Goal: Information Seeking & Learning: Check status

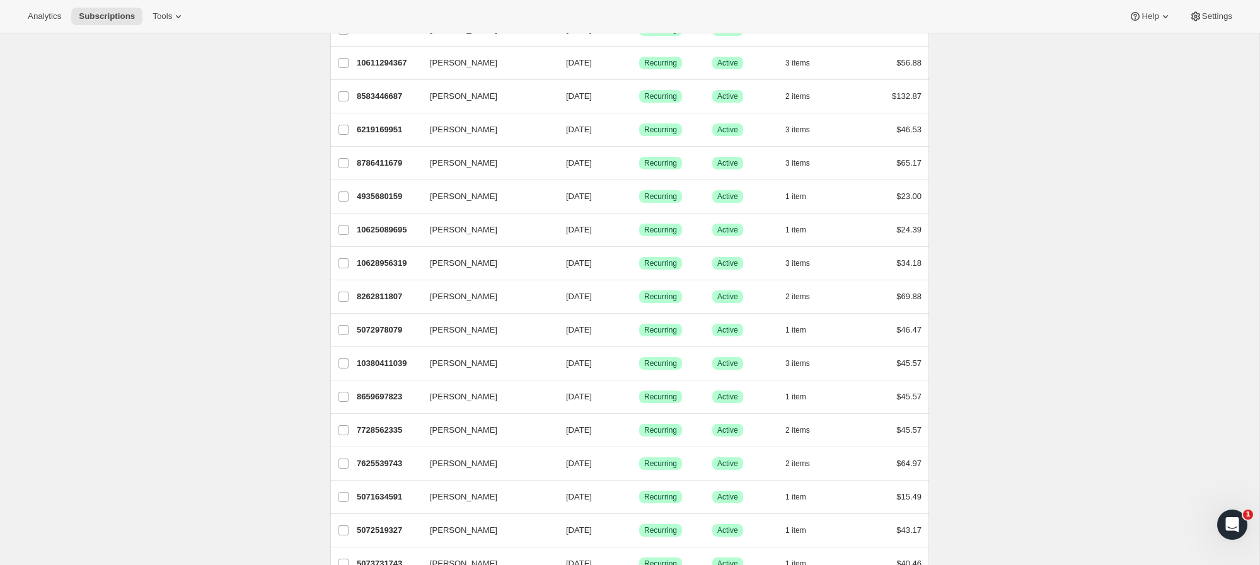
scroll to position [536, 0]
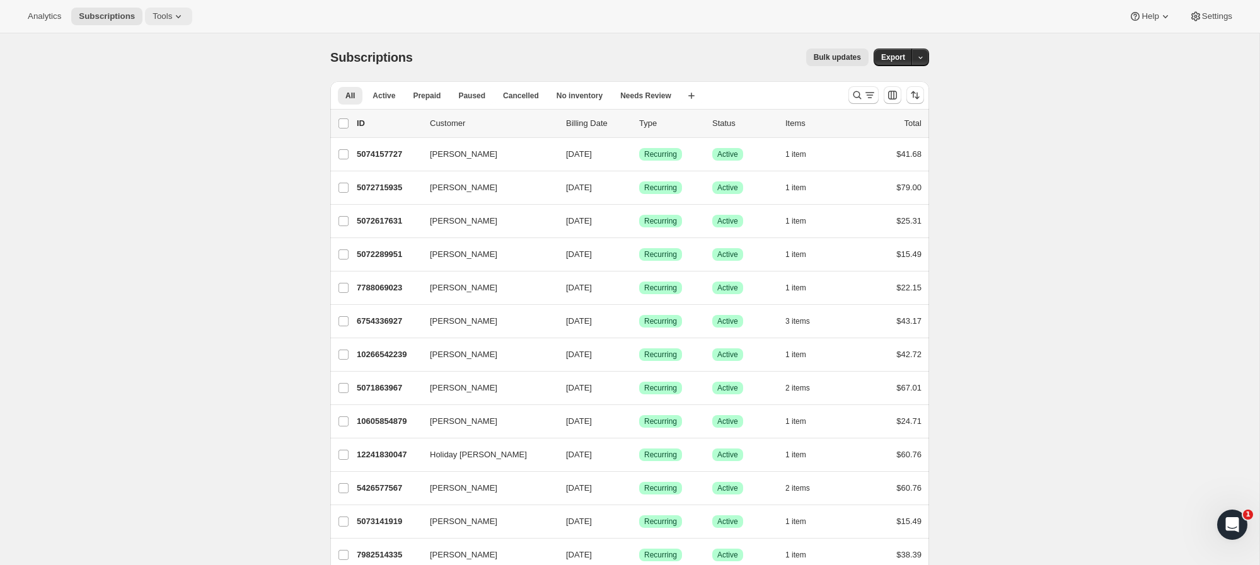
click at [179, 16] on icon at bounding box center [178, 16] width 13 height 13
click at [141, 41] on span "Subscription Plans" at bounding box center [156, 42] width 68 height 9
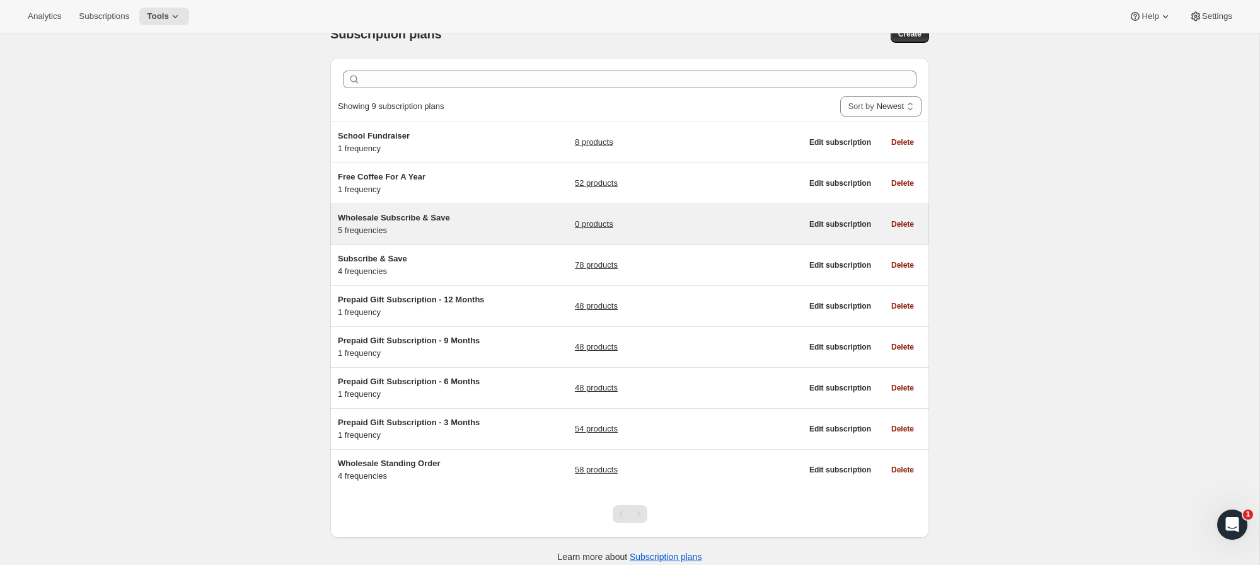
scroll to position [34, 0]
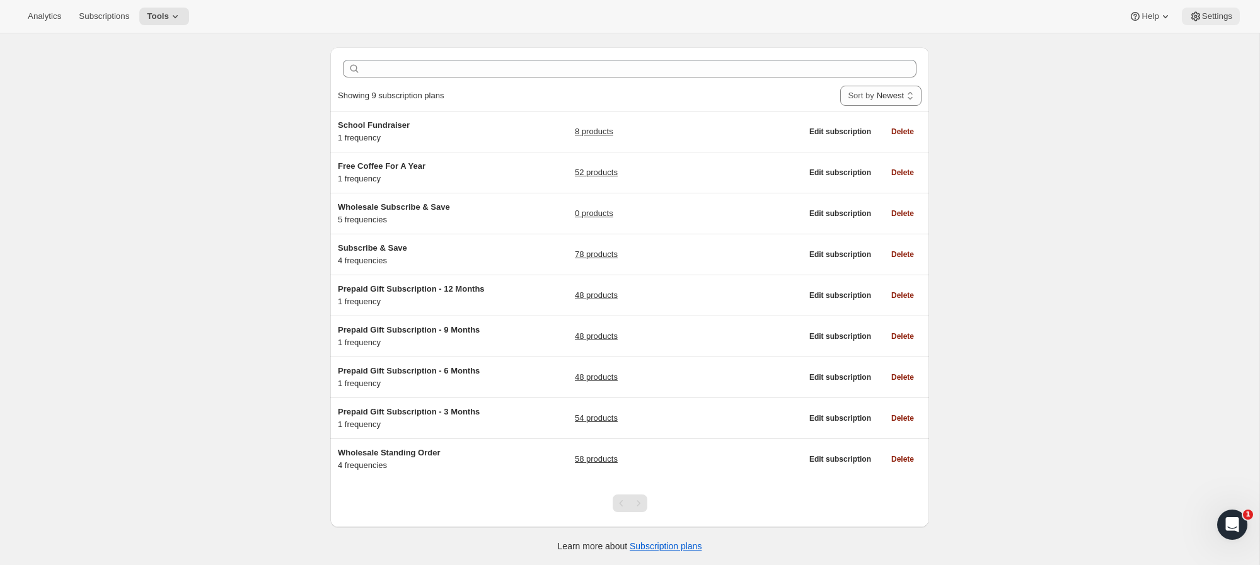
click at [1213, 19] on span "Settings" at bounding box center [1217, 16] width 30 height 10
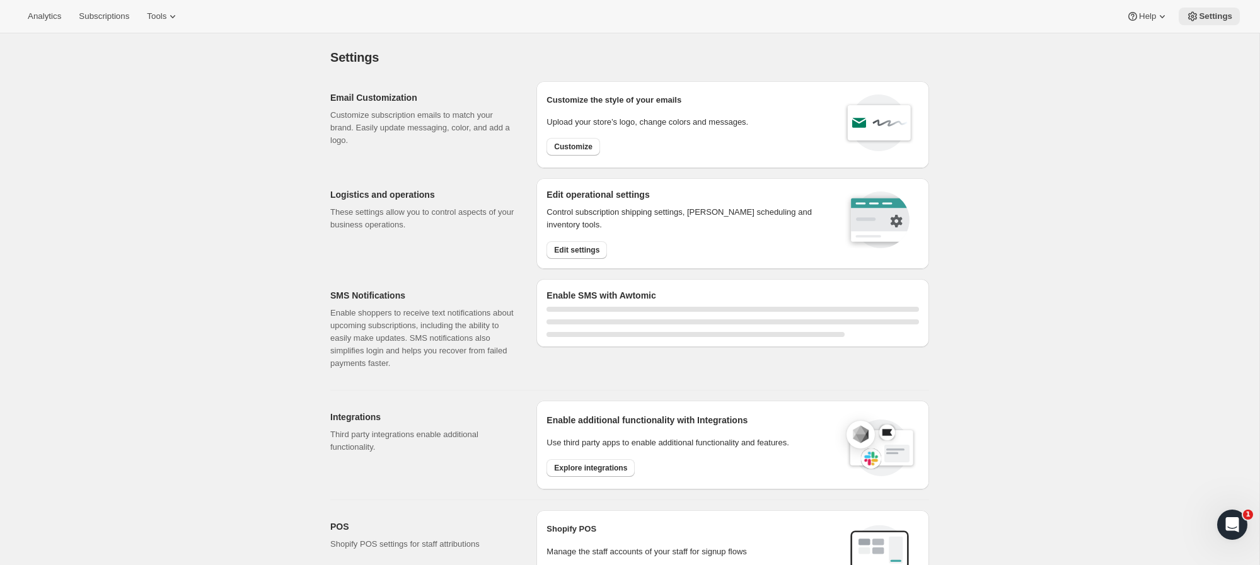
select select "22:00"
select select "09:00"
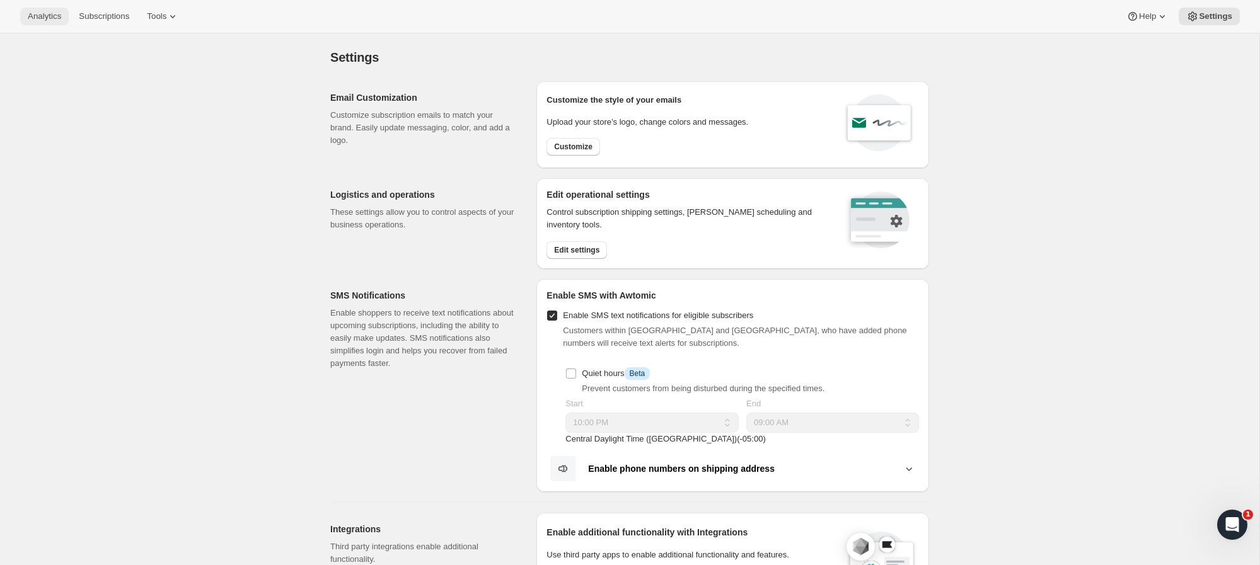
click at [48, 20] on span "Analytics" at bounding box center [44, 16] width 33 height 10
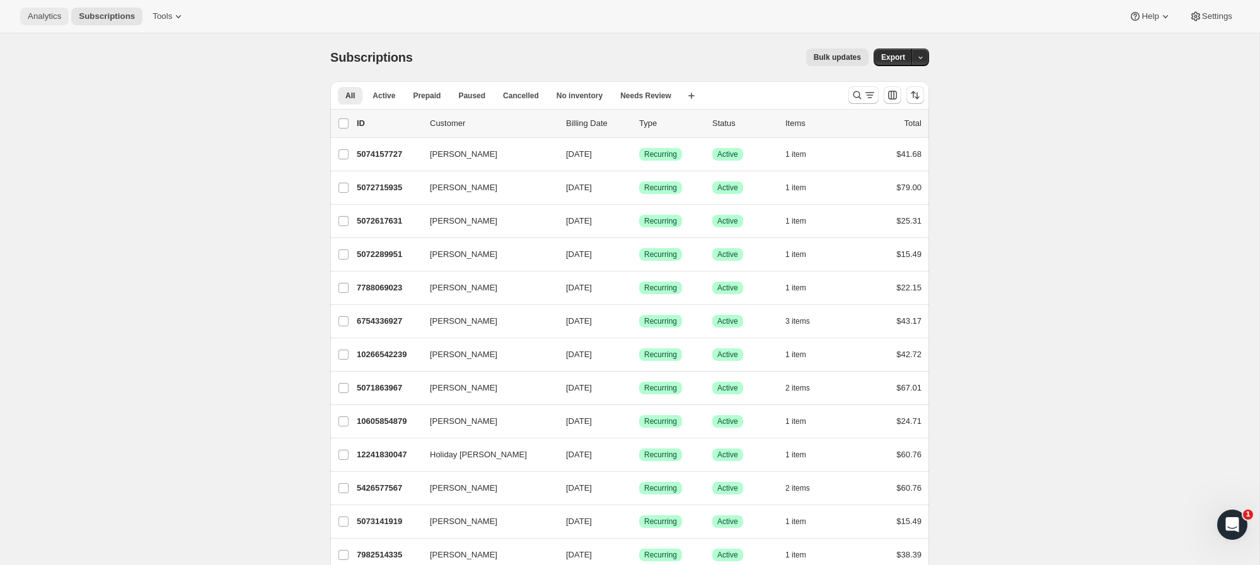
click at [54, 18] on span "Analytics" at bounding box center [44, 16] width 33 height 10
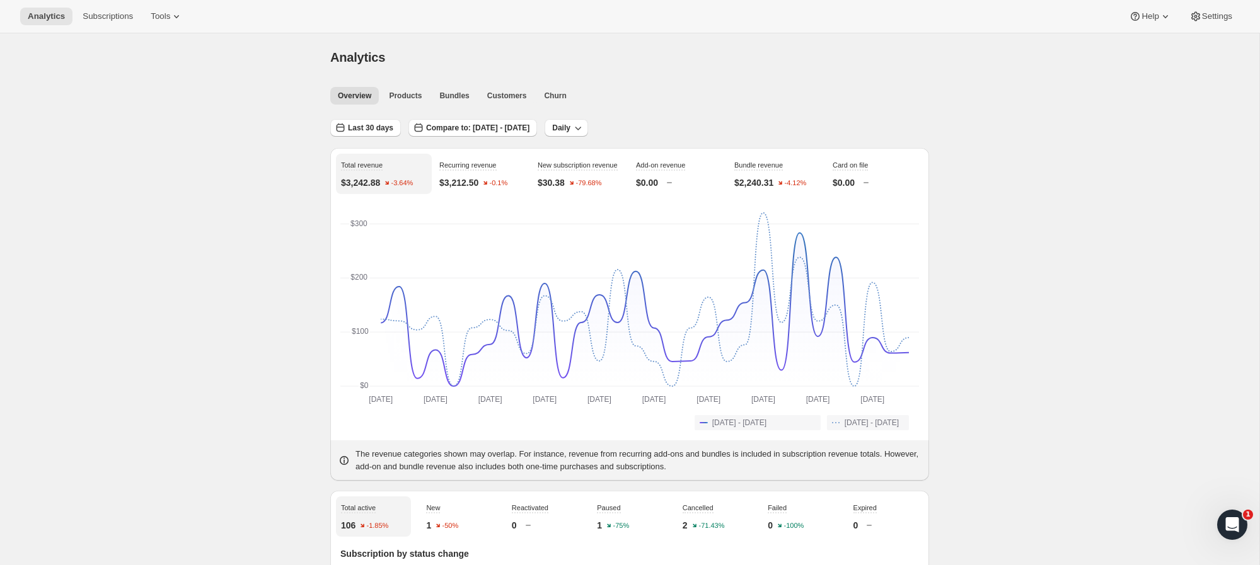
scroll to position [4, 0]
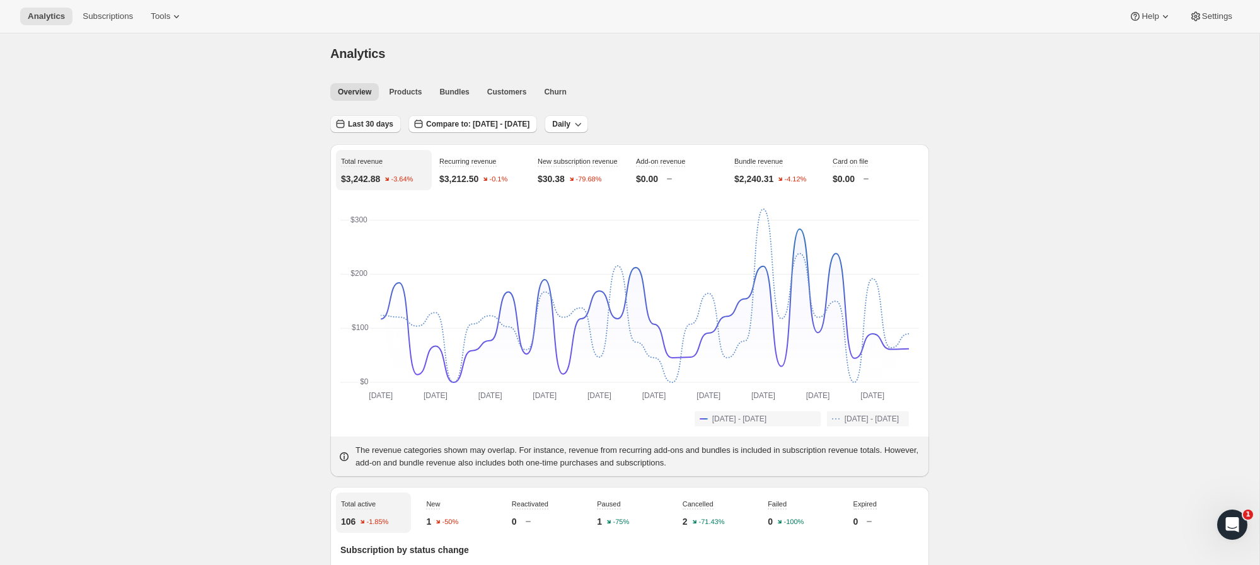
click at [375, 126] on span "Last 30 days" at bounding box center [370, 124] width 45 height 10
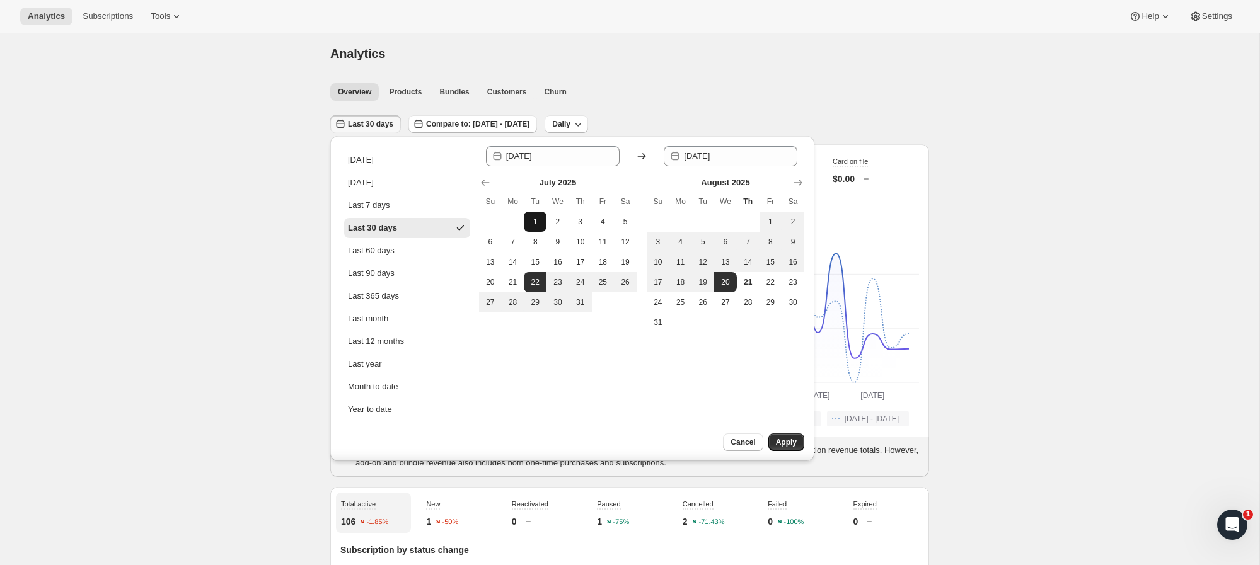
click at [539, 219] on span "1" at bounding box center [535, 222] width 13 height 10
type input "2025-07-01"
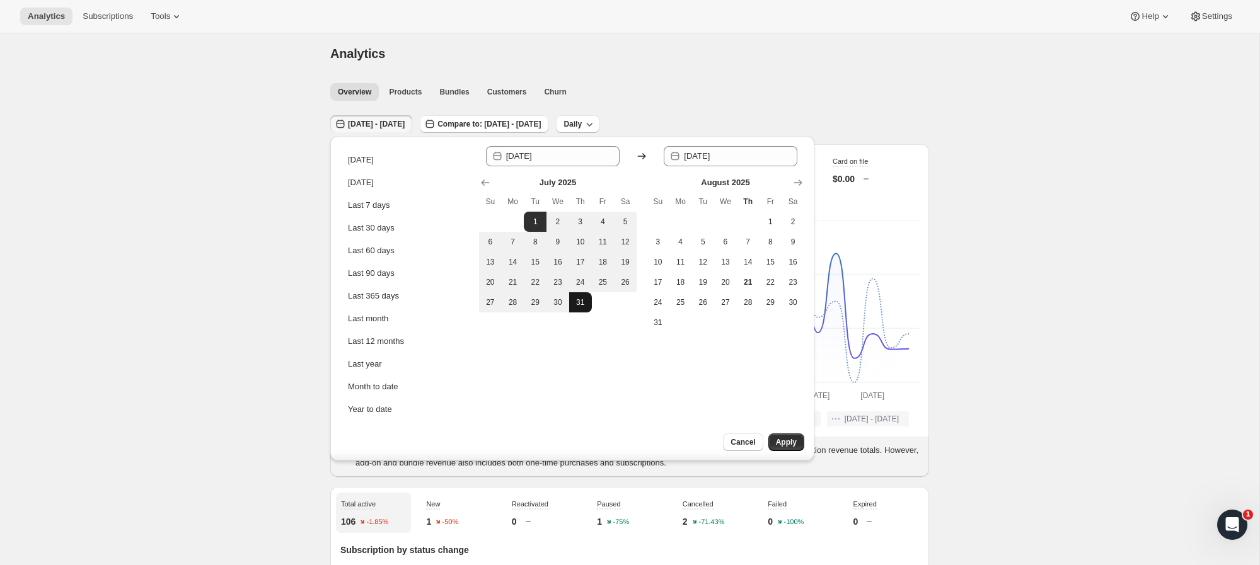
click at [584, 300] on span "31" at bounding box center [580, 302] width 13 height 10
type input "[DATE]"
drag, startPoint x: 782, startPoint y: 439, endPoint x: 707, endPoint y: 407, distance: 81.3
click at [782, 439] on span "Apply" at bounding box center [786, 442] width 21 height 10
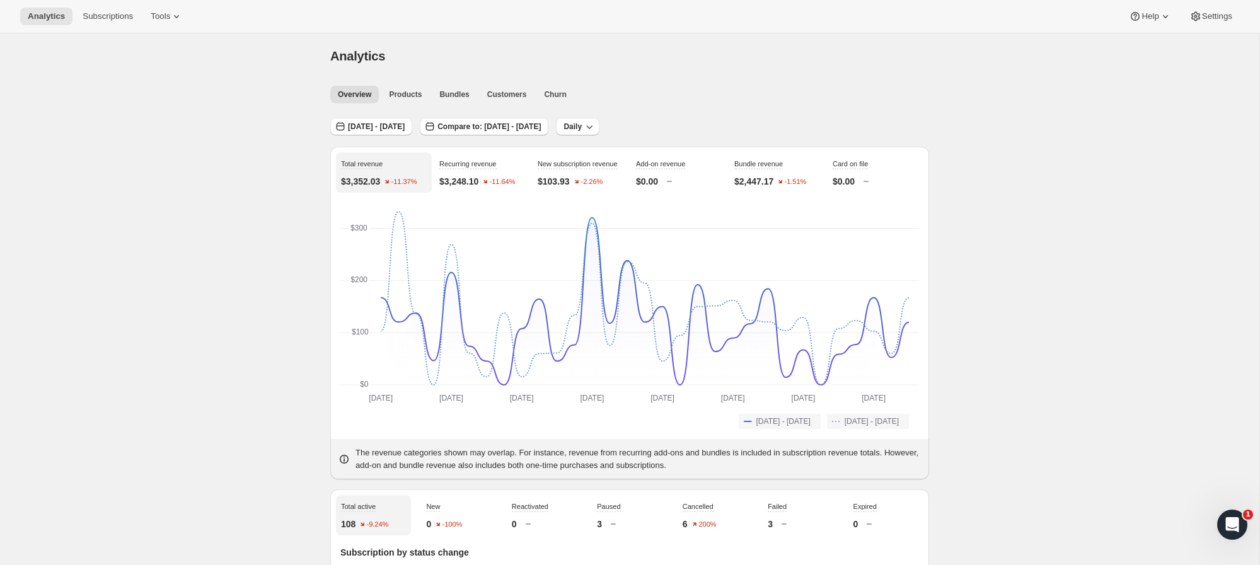
scroll to position [0, 0]
click at [384, 122] on button "Jul 01, 2025 - Jul 31, 2025" at bounding box center [371, 128] width 82 height 18
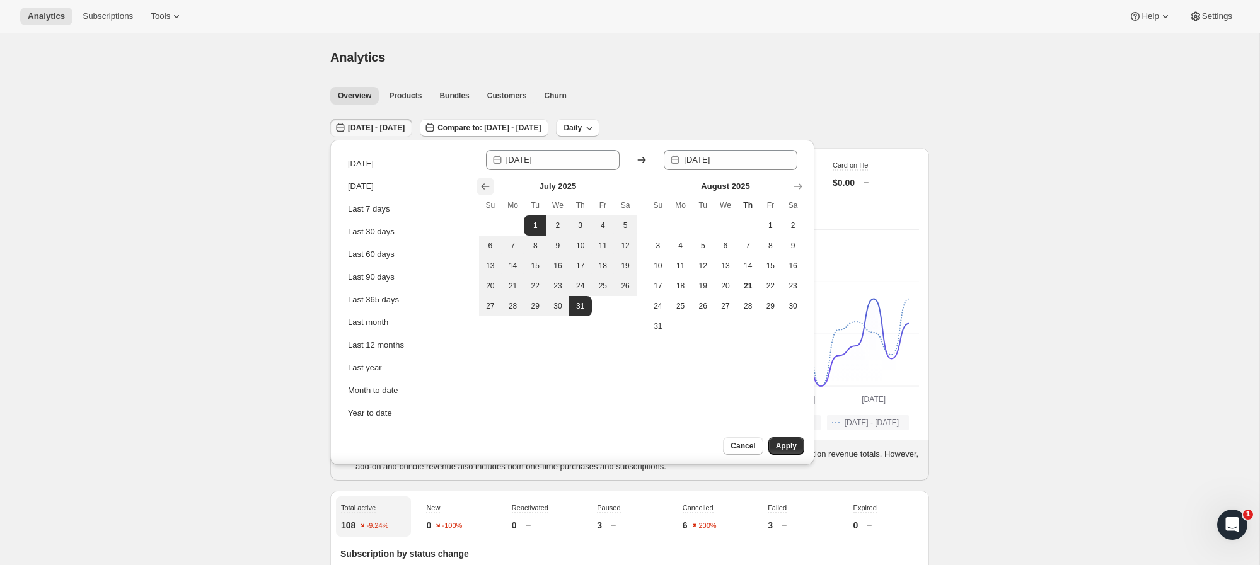
click at [487, 188] on icon "Show previous month, June 2025" at bounding box center [485, 186] width 13 height 13
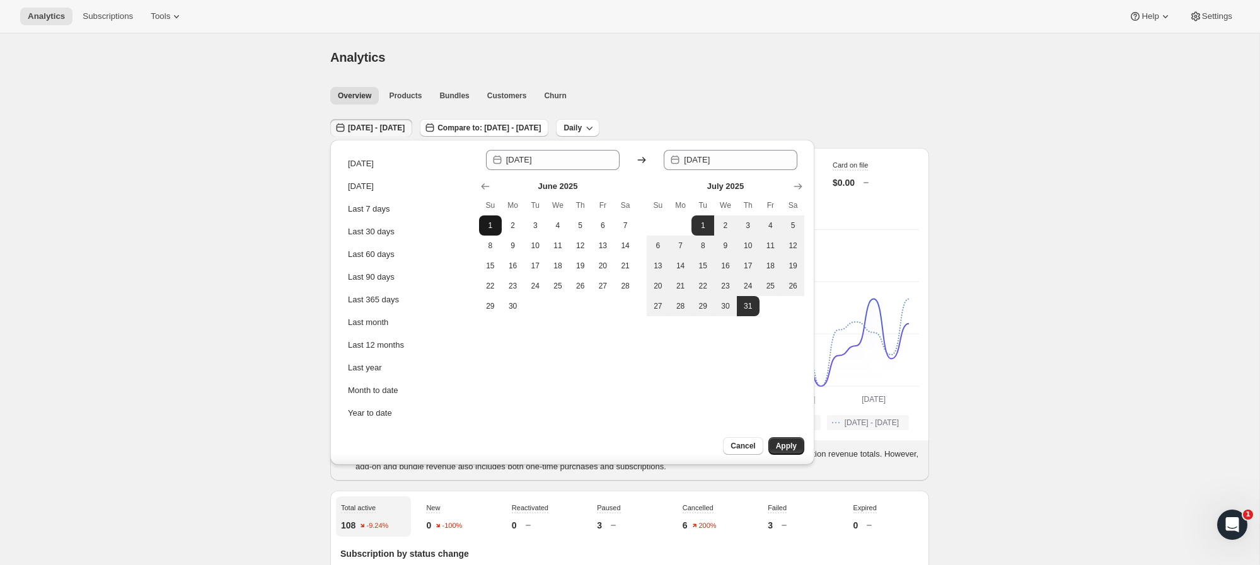
drag, startPoint x: 486, startPoint y: 226, endPoint x: 495, endPoint y: 229, distance: 10.0
click at [487, 226] on span "1" at bounding box center [490, 226] width 13 height 10
type input "2025-06-01"
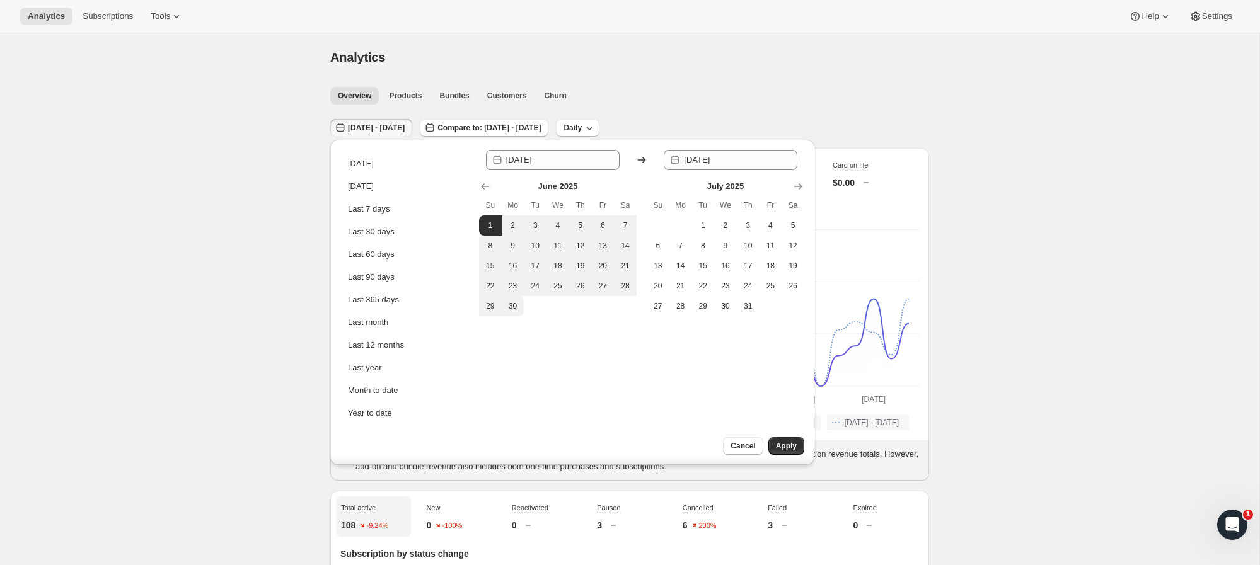
drag, startPoint x: 512, startPoint y: 307, endPoint x: 570, endPoint y: 326, distance: 61.0
click at [512, 307] on span "30" at bounding box center [513, 306] width 13 height 10
type input "2025-06-30"
click at [787, 449] on span "Apply" at bounding box center [786, 446] width 21 height 10
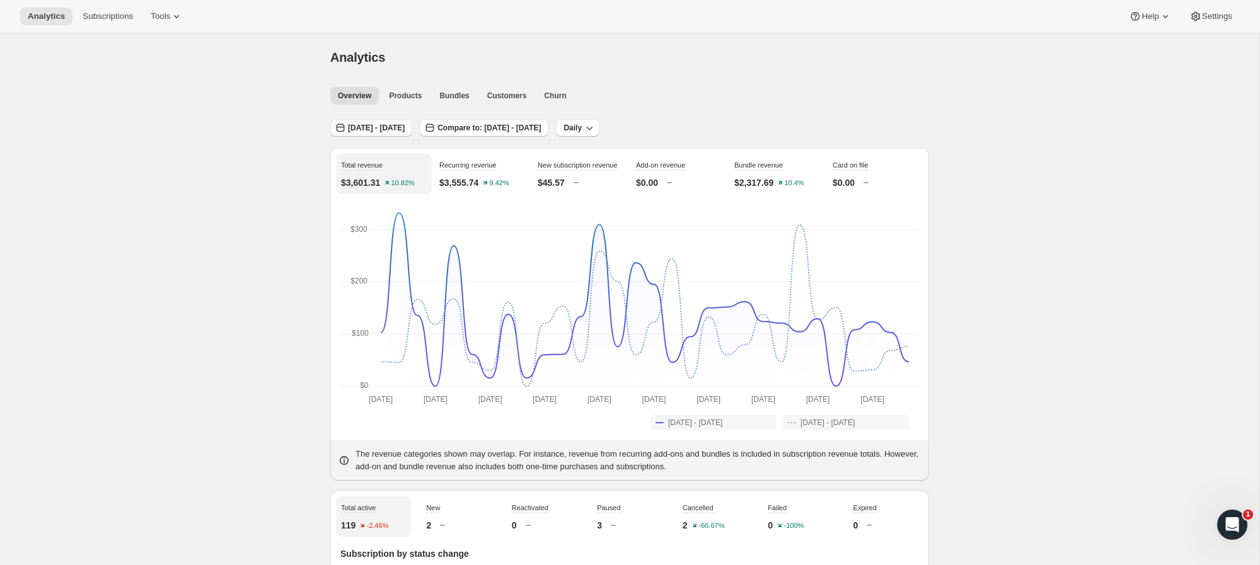
click at [405, 125] on span "Jun 01, 2025 - Jun 30, 2025" at bounding box center [376, 128] width 57 height 10
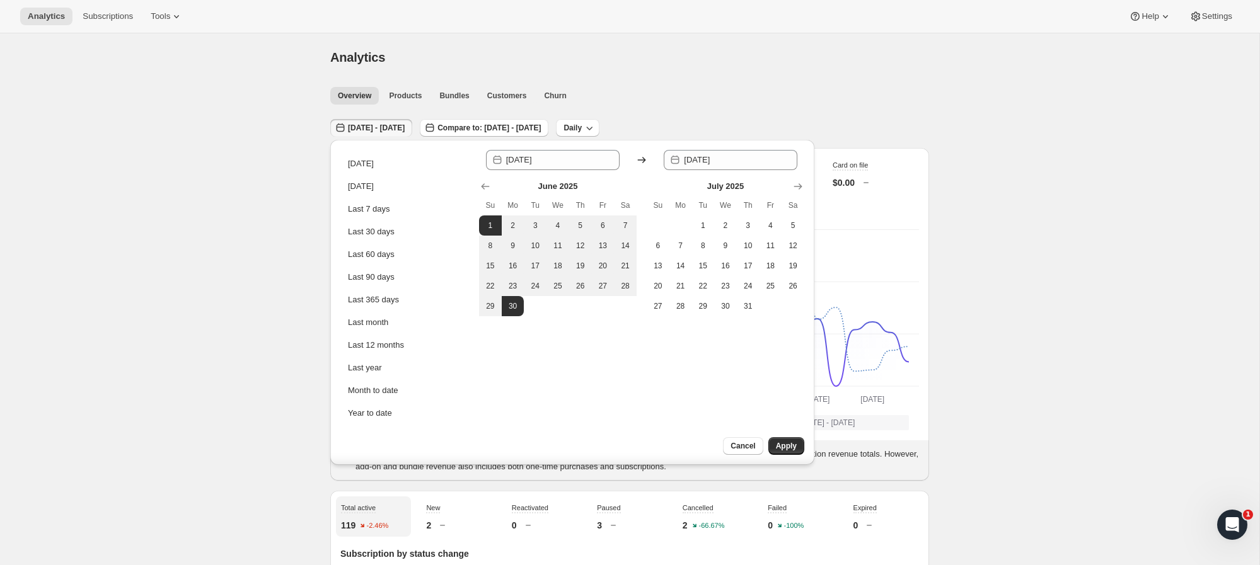
click at [640, 161] on icon at bounding box center [641, 160] width 13 height 13
click at [643, 160] on icon at bounding box center [641, 160] width 13 height 13
click at [799, 188] on icon "Show next month, August 2025" at bounding box center [798, 186] width 8 height 6
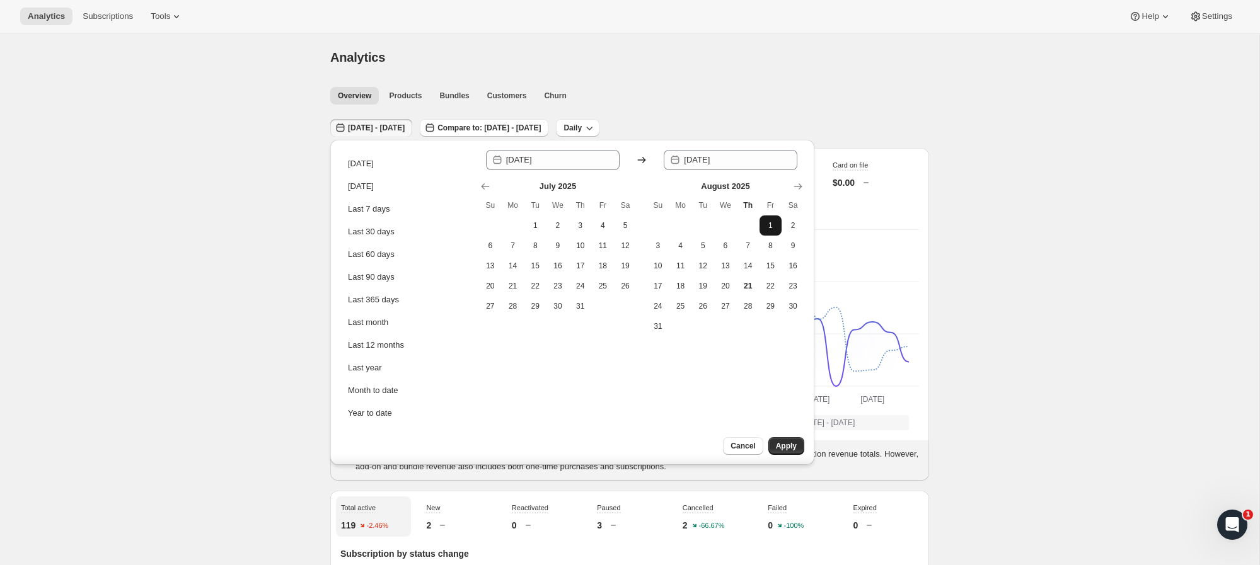
click at [768, 228] on span "1" at bounding box center [770, 226] width 13 height 10
type input "[DATE]"
click at [749, 286] on span "21" at bounding box center [748, 286] width 13 height 10
type input "2025-08-21"
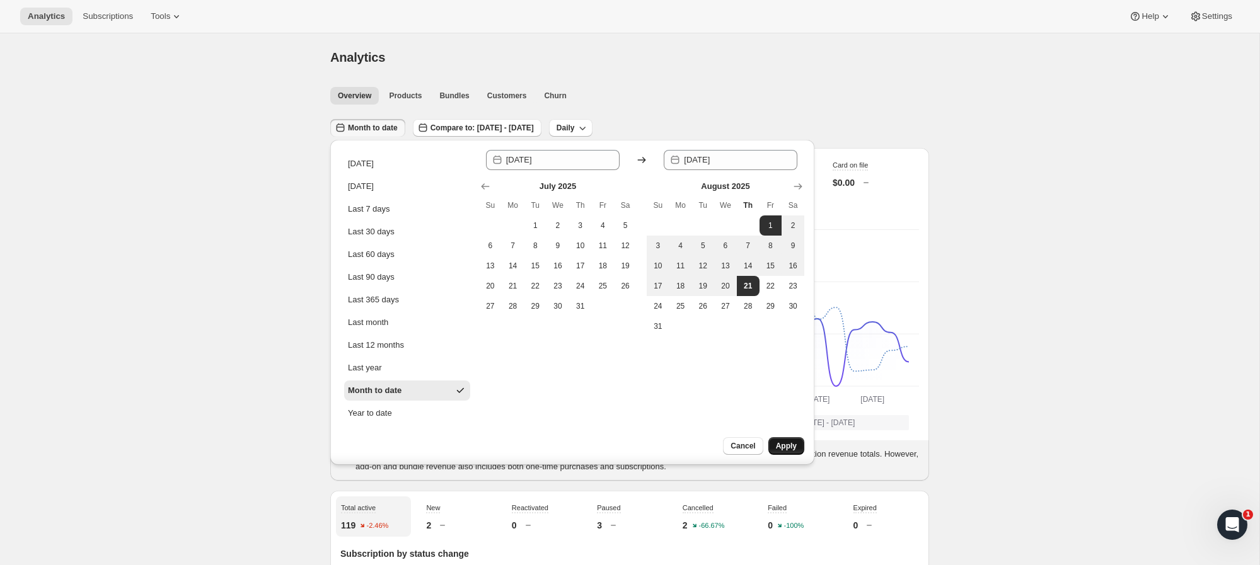
click at [787, 450] on span "Apply" at bounding box center [786, 446] width 21 height 10
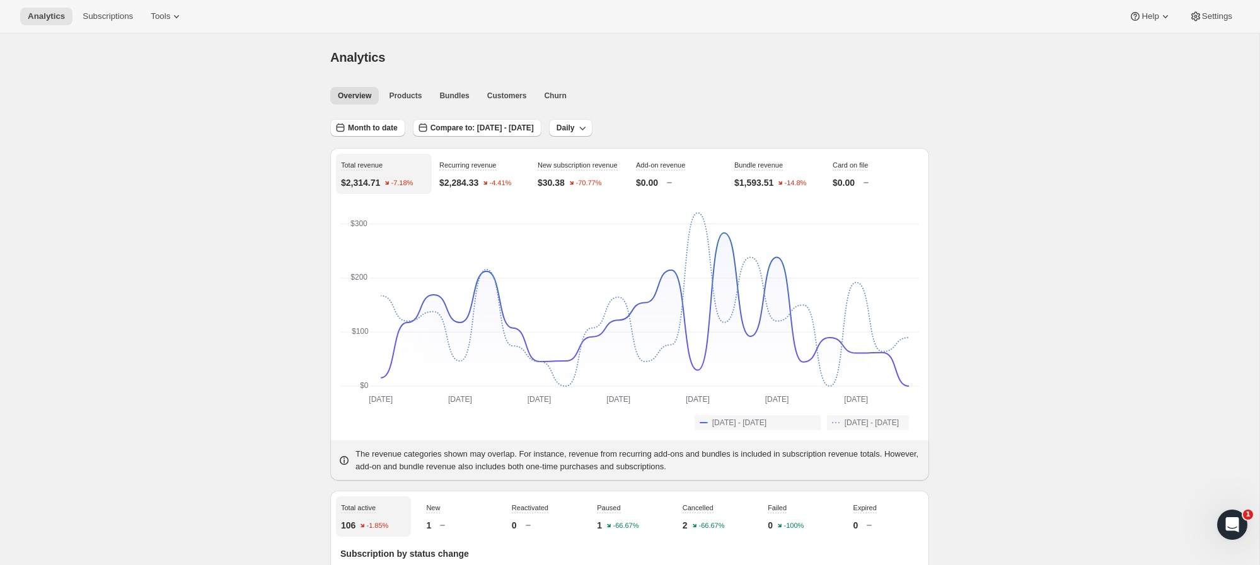
click at [110, 14] on span "Subscriptions" at bounding box center [108, 16] width 50 height 10
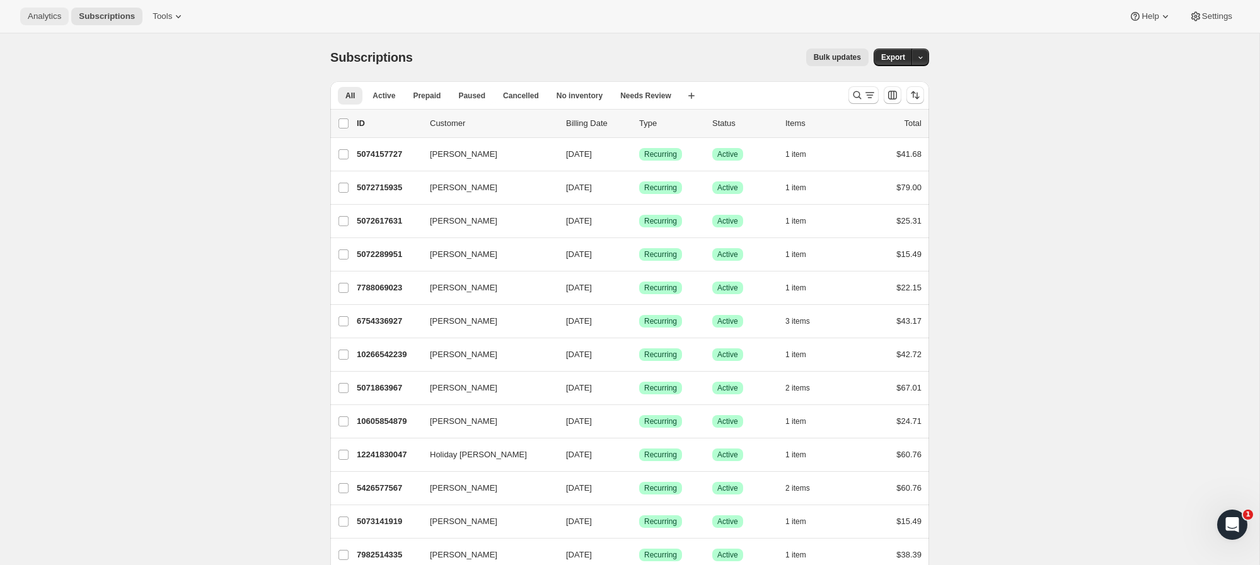
click at [55, 21] on span "Analytics" at bounding box center [44, 16] width 33 height 10
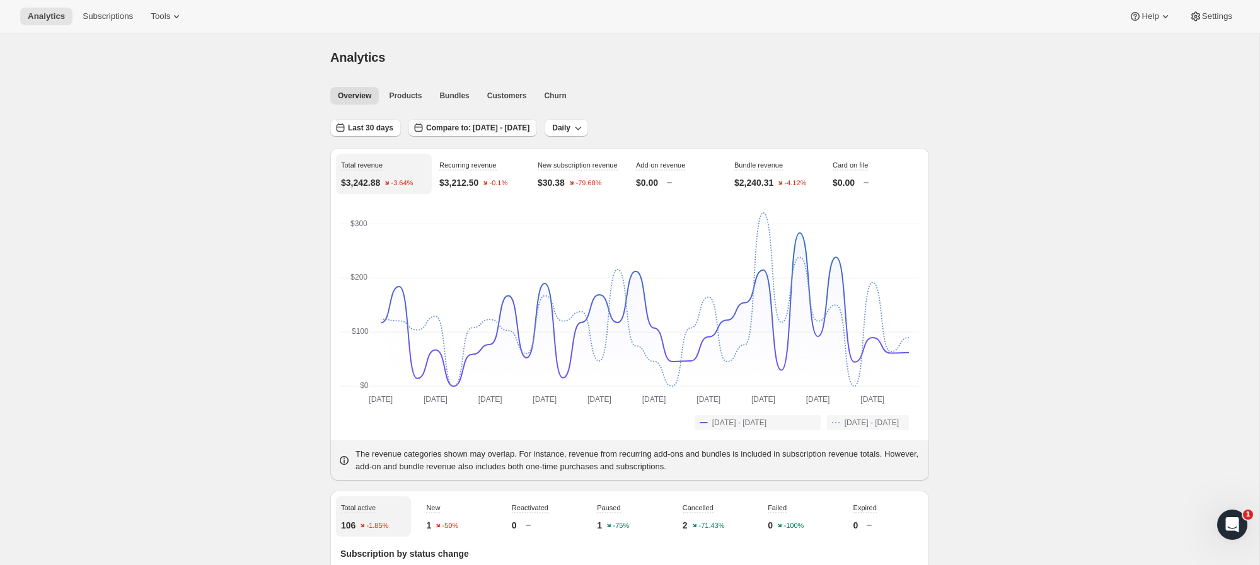
click at [446, 128] on span "Compare to: [DATE] - [DATE]" at bounding box center [477, 128] width 103 height 10
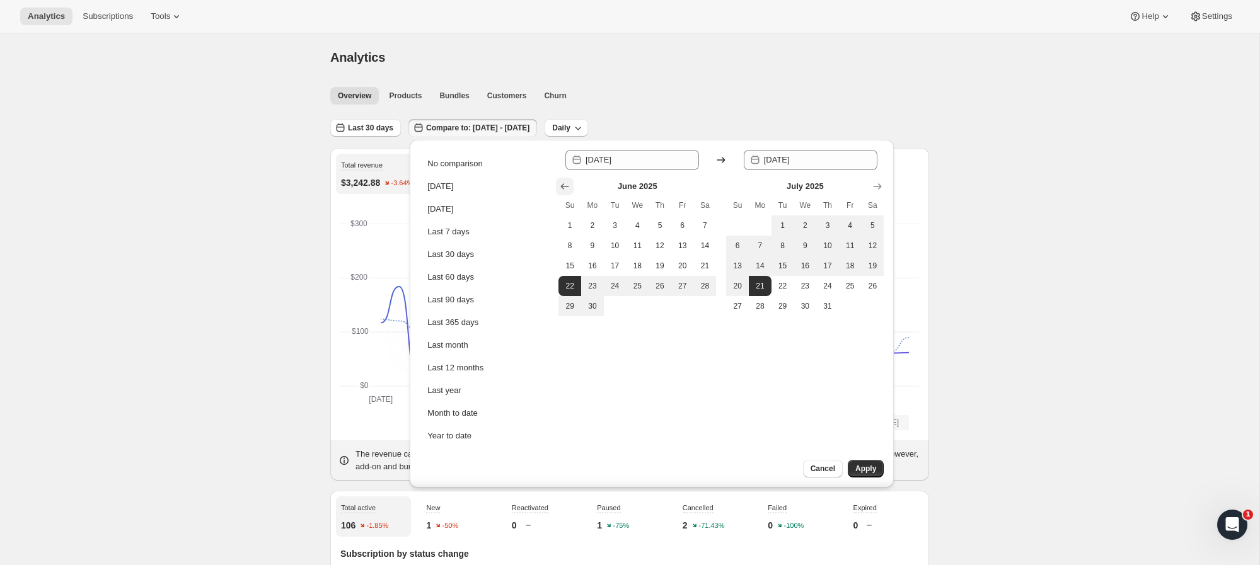
click at [563, 188] on icon "Show previous month, May 2025" at bounding box center [565, 186] width 8 height 6
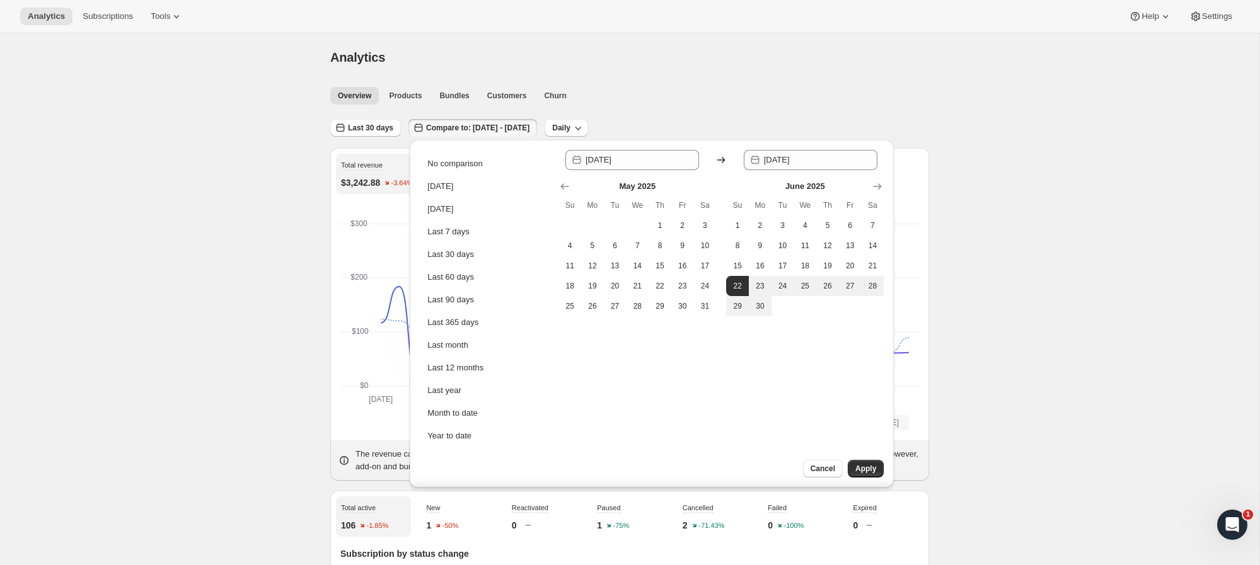
drag, startPoint x: 817, startPoint y: 471, endPoint x: 751, endPoint y: 470, distance: 65.6
click at [817, 471] on span "Cancel" at bounding box center [822, 469] width 25 height 10
